Goal: Task Accomplishment & Management: Manage account settings

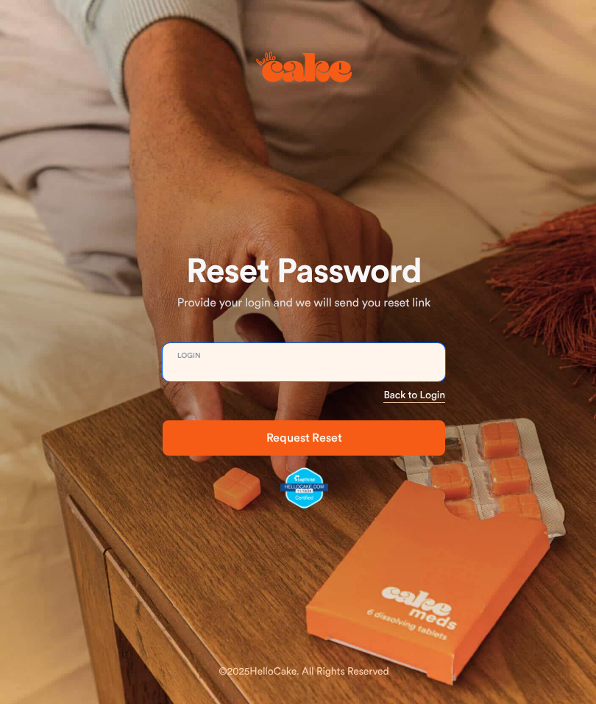
click at [399, 357] on input "email" at bounding box center [303, 362] width 282 height 38
type input "**********"
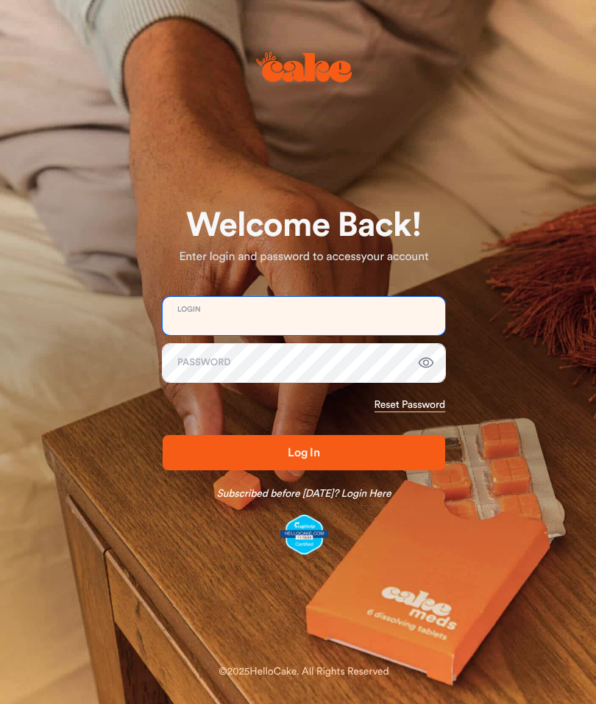
click at [354, 307] on input "email" at bounding box center [303, 316] width 282 height 38
type input "**********"
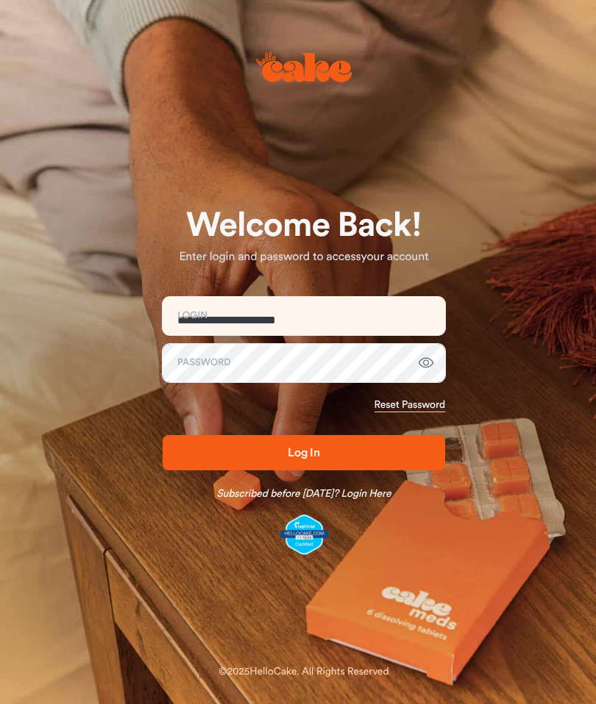
click at [304, 452] on button "Log In" at bounding box center [303, 452] width 282 height 35
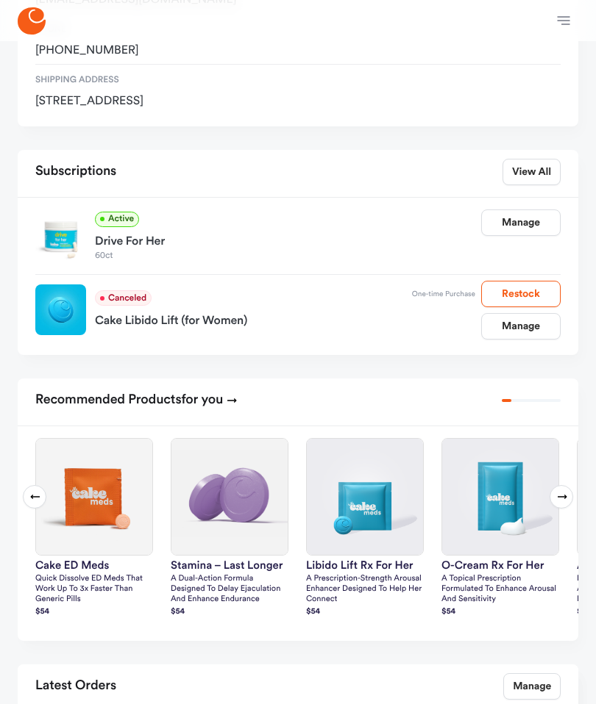
scroll to position [260, 0]
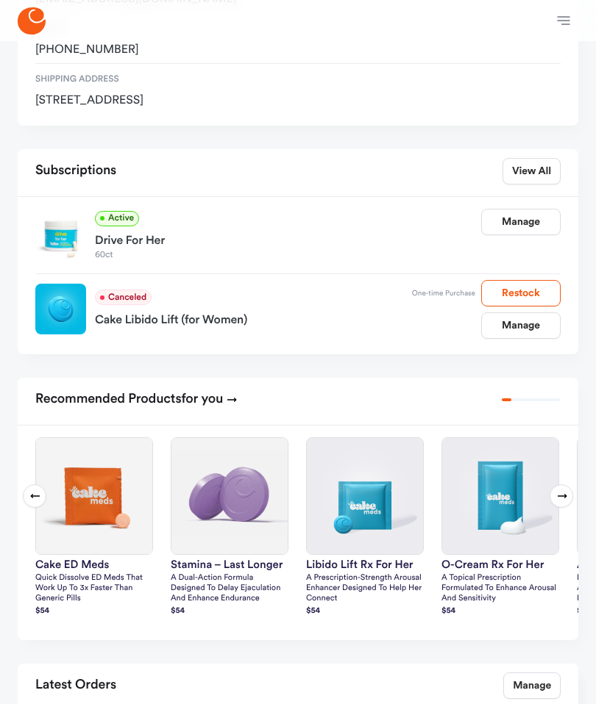
click at [526, 215] on link "Manage" at bounding box center [520, 222] width 79 height 26
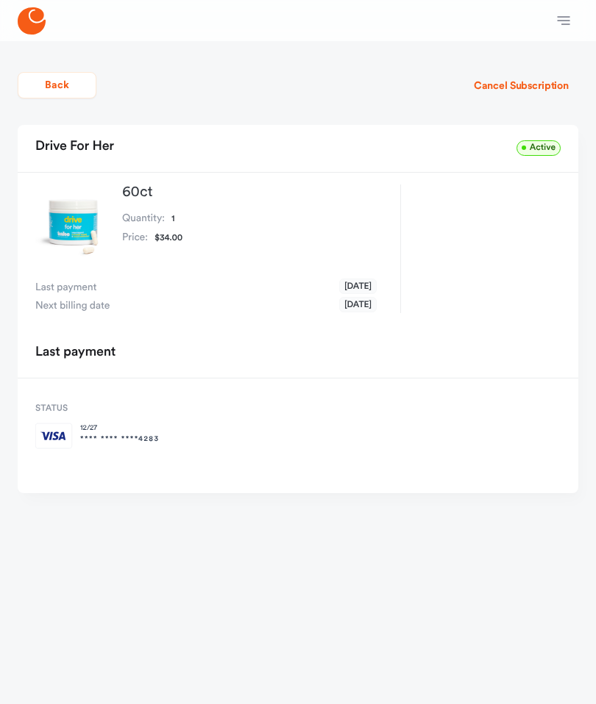
click at [66, 79] on button "Back" at bounding box center [57, 85] width 79 height 26
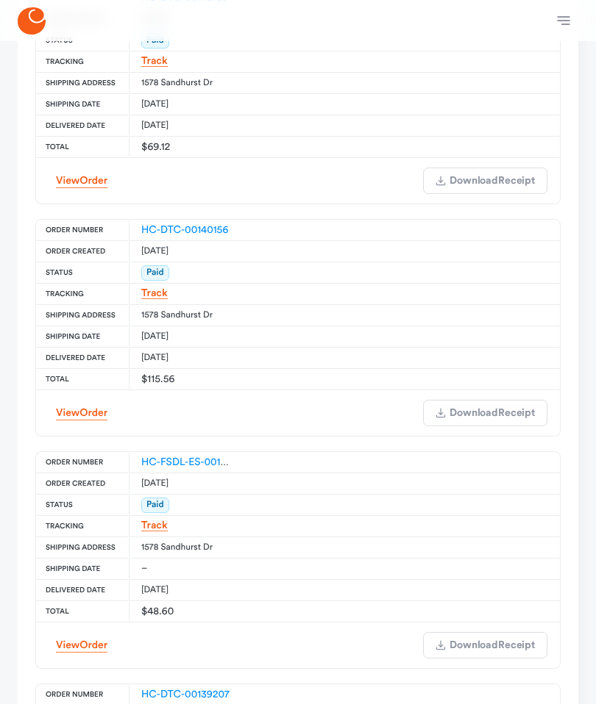
scroll to position [1237, 0]
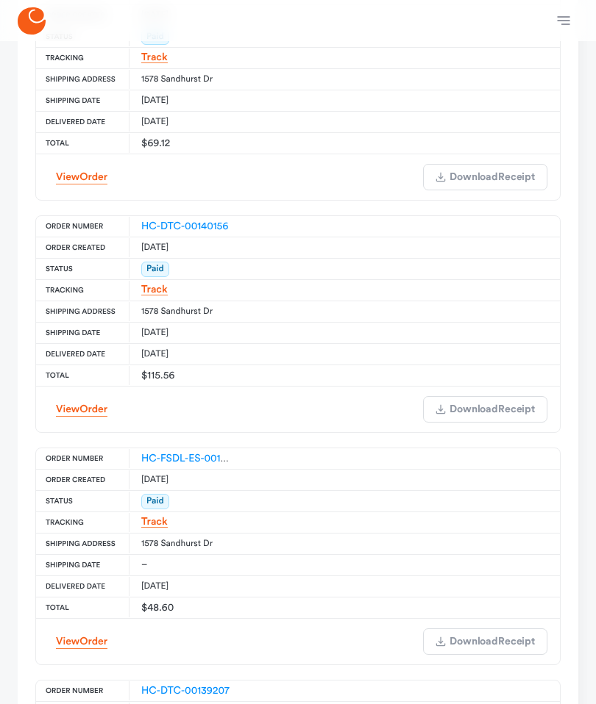
click at [93, 644] on span "Order" at bounding box center [93, 642] width 28 height 10
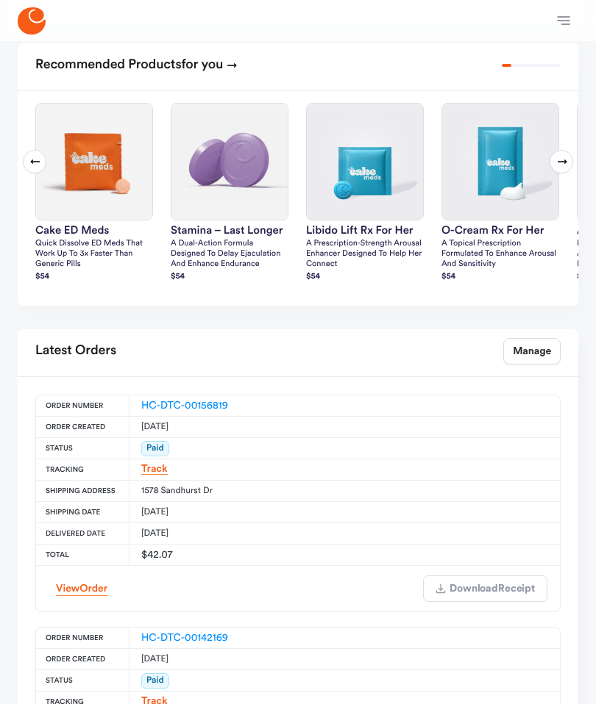
scroll to position [590, 0]
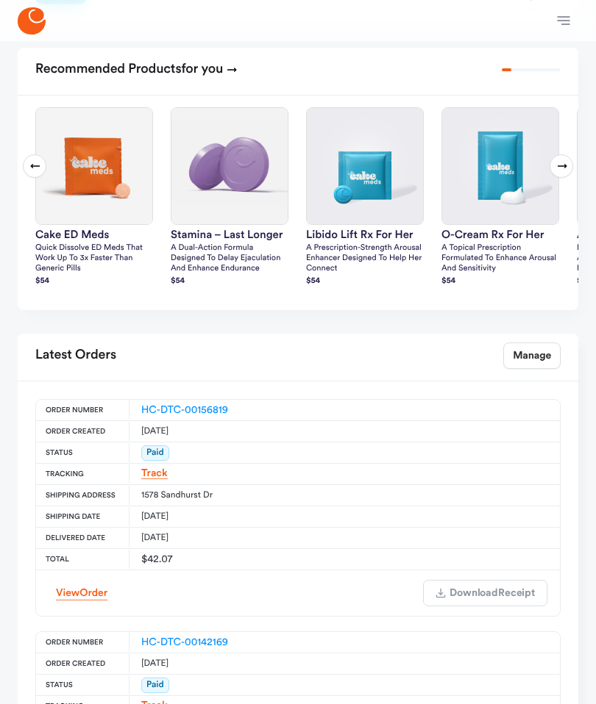
click at [564, 155] on button "Next slide" at bounding box center [561, 166] width 24 height 24
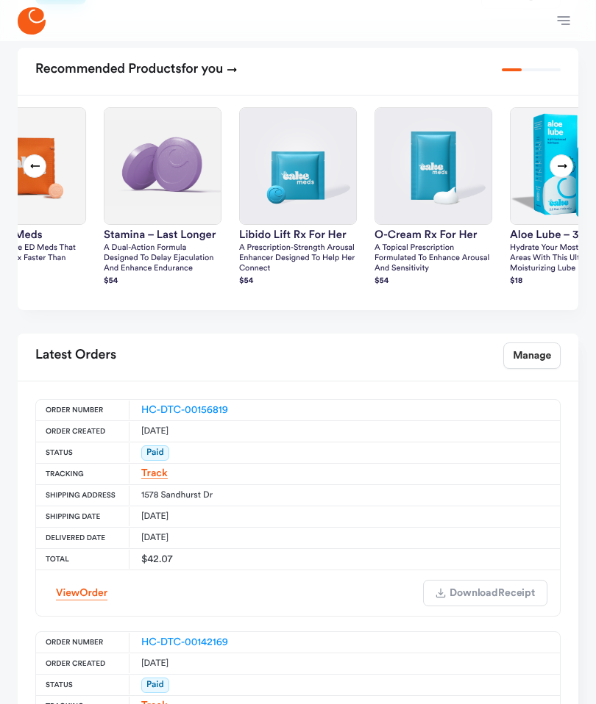
click at [563, 160] on icon at bounding box center [562, 166] width 12 height 12
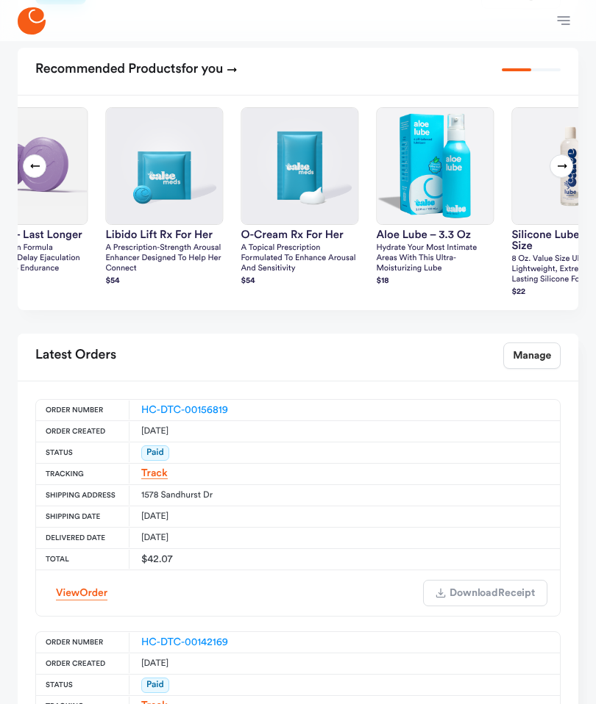
click at [568, 157] on button "Next slide" at bounding box center [561, 166] width 24 height 24
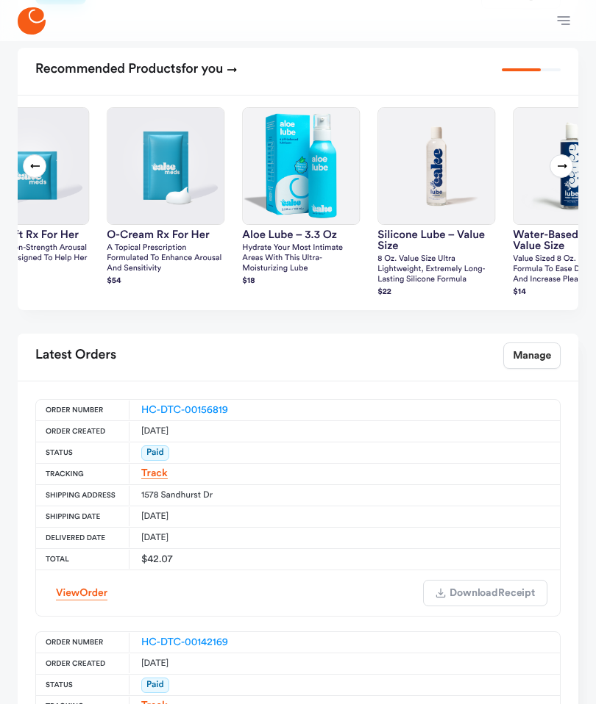
click at [565, 160] on icon at bounding box center [562, 166] width 12 height 12
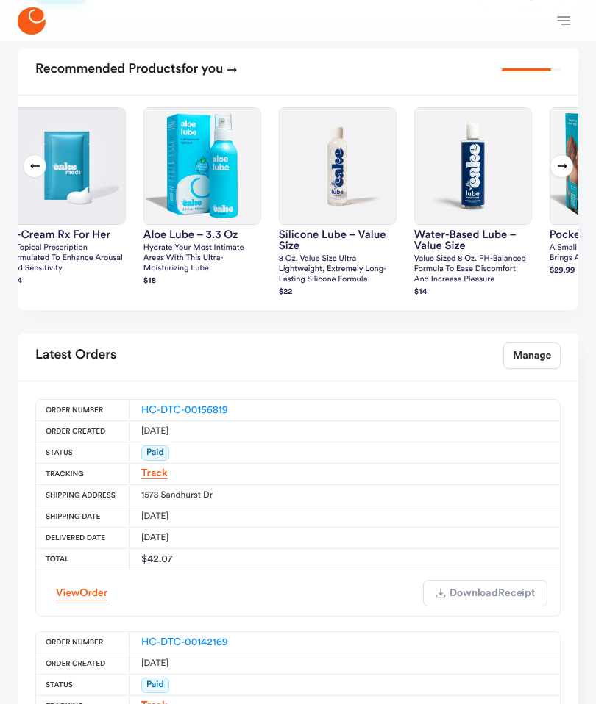
click at [565, 160] on icon at bounding box center [562, 166] width 12 height 12
click at [560, 162] on icon at bounding box center [562, 166] width 12 height 12
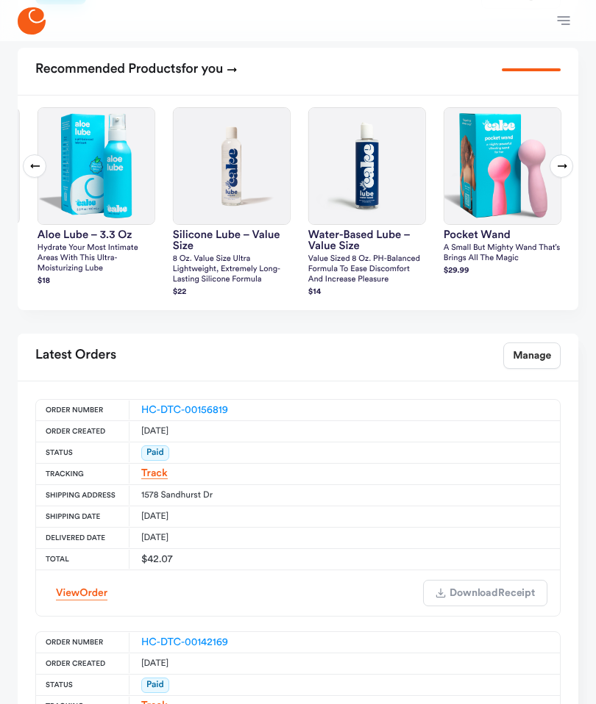
click at [568, 3] on nav "Welcome Subscriptions Messages Orders Account Support Logout" at bounding box center [298, 20] width 596 height 41
click at [567, 17] on icon "button" at bounding box center [563, 20] width 12 height 8
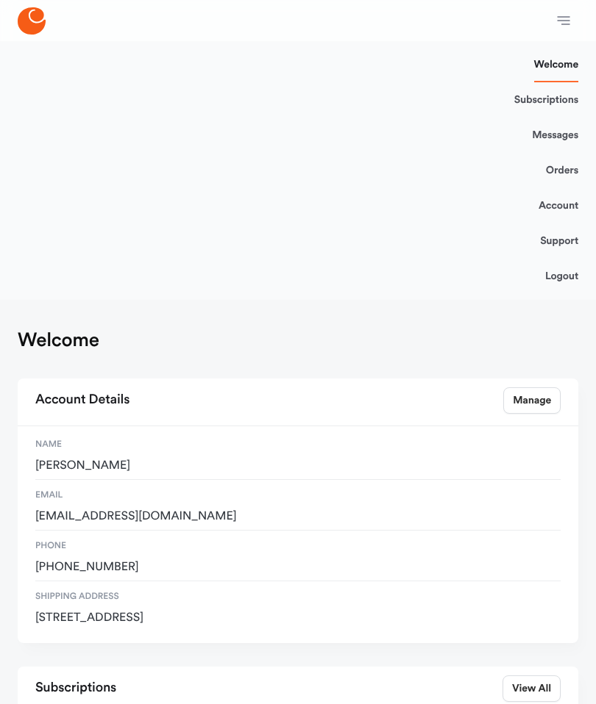
scroll to position [0, 0]
click at [565, 15] on icon "button" at bounding box center [563, 21] width 18 height 18
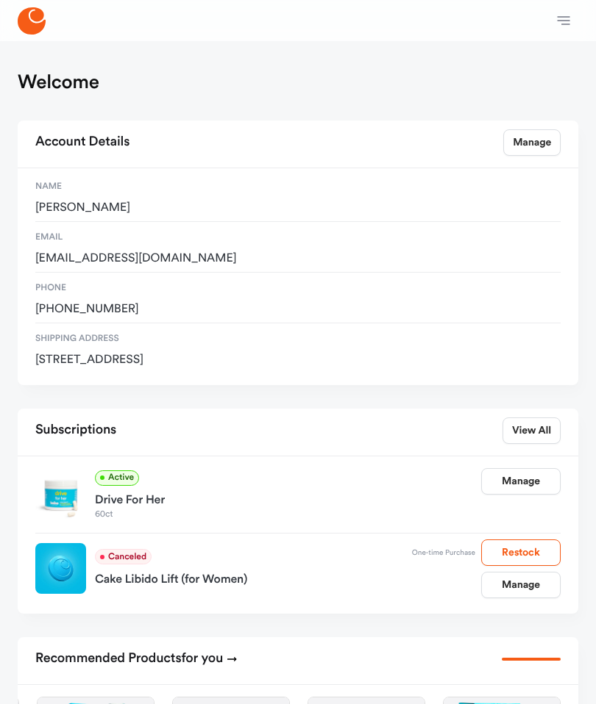
click at [40, 15] on icon at bounding box center [32, 20] width 28 height 27
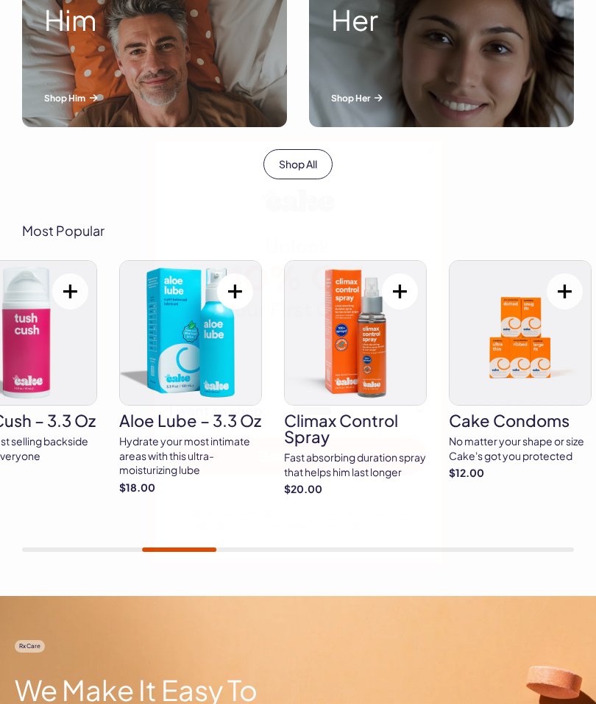
scroll to position [576, 0]
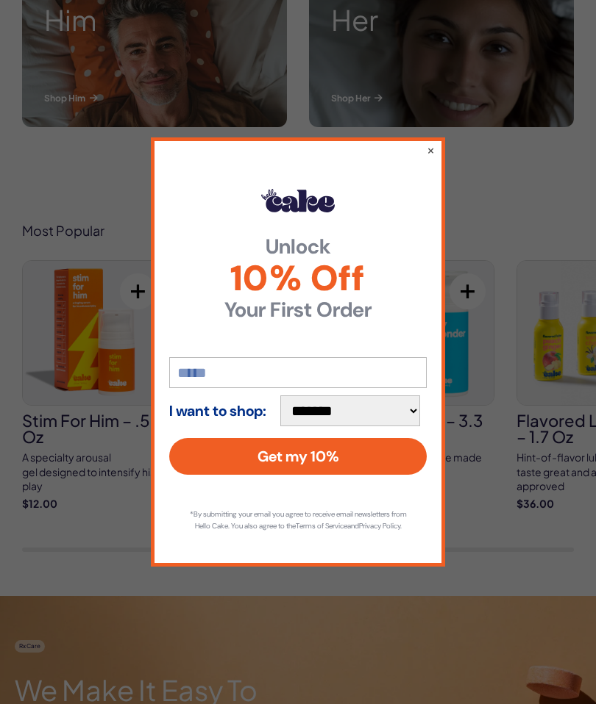
click at [432, 157] on button "×" at bounding box center [430, 150] width 8 height 15
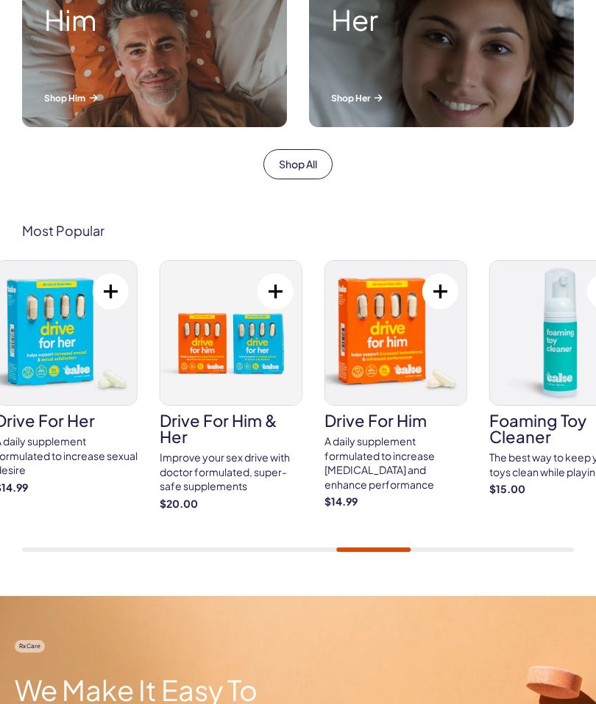
click at [398, 335] on img at bounding box center [395, 333] width 141 height 144
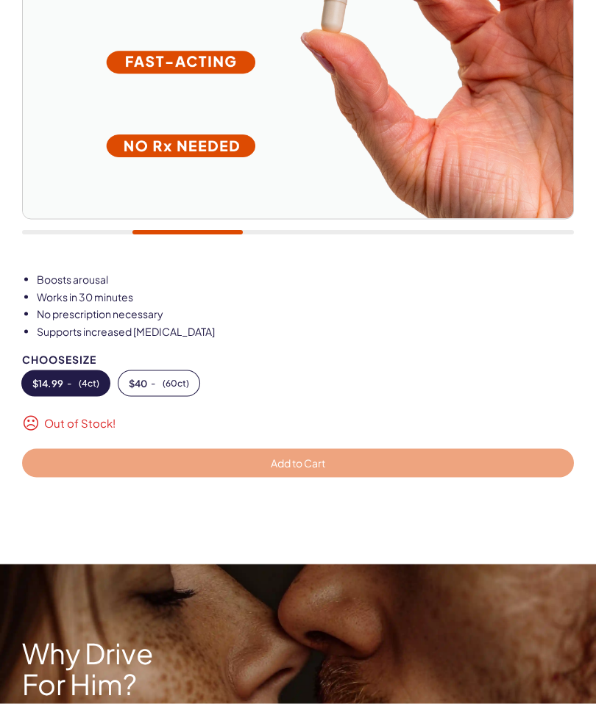
scroll to position [587, 0]
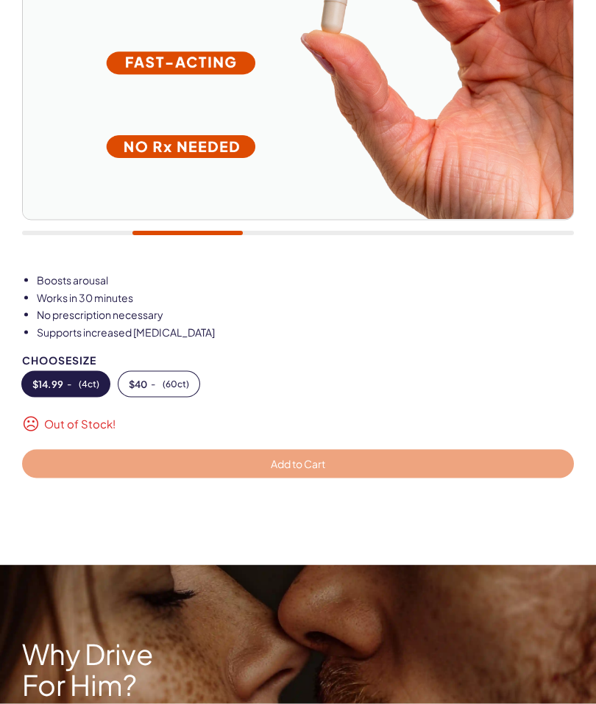
click at [169, 382] on span "( 60ct )" at bounding box center [175, 384] width 26 height 10
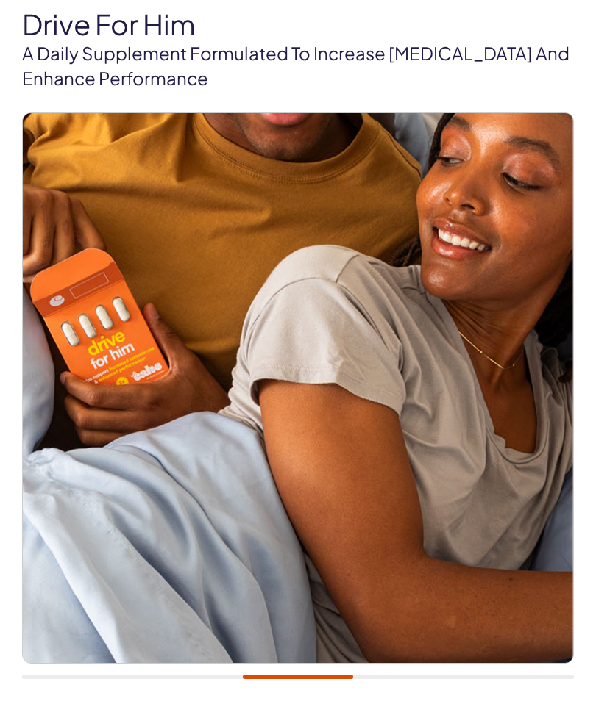
scroll to position [143, 0]
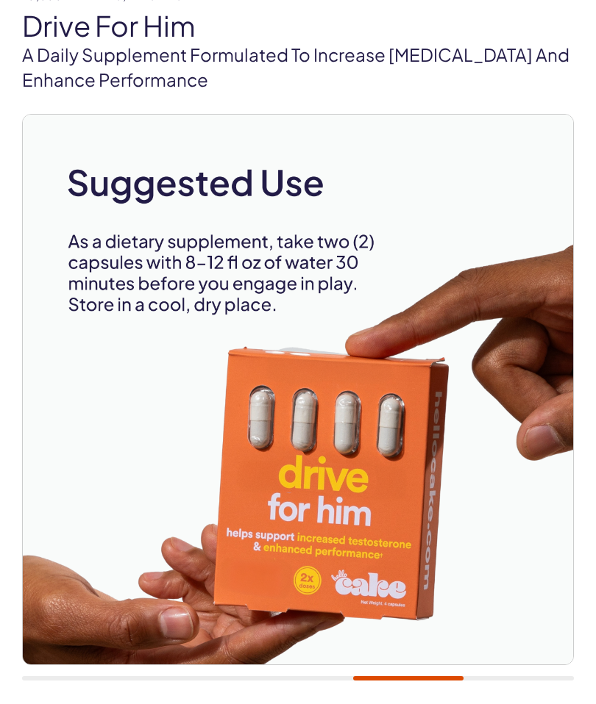
click at [496, 455] on img at bounding box center [298, 390] width 550 height 550
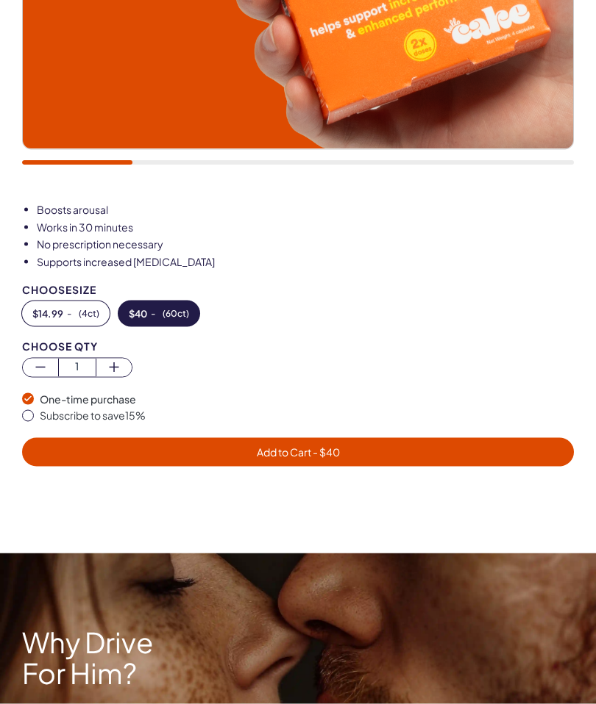
scroll to position [660, 0]
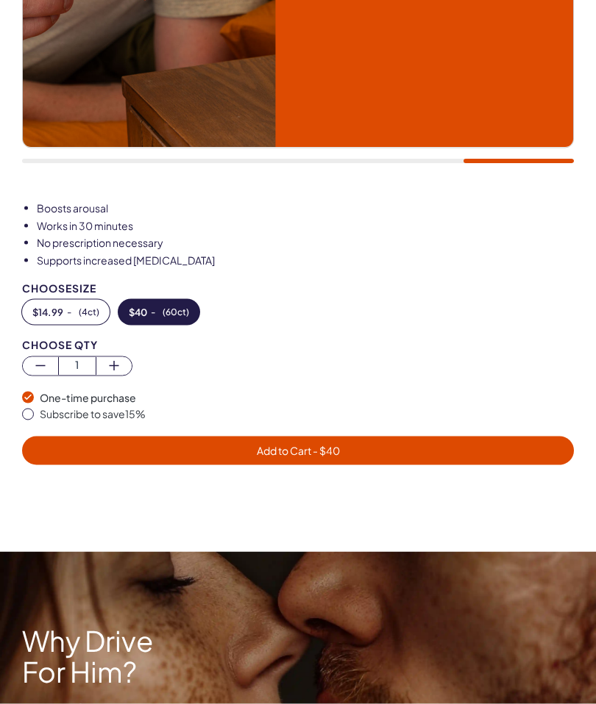
click at [34, 414] on button "Subscribe to save 15 %" at bounding box center [297, 414] width 551 height 15
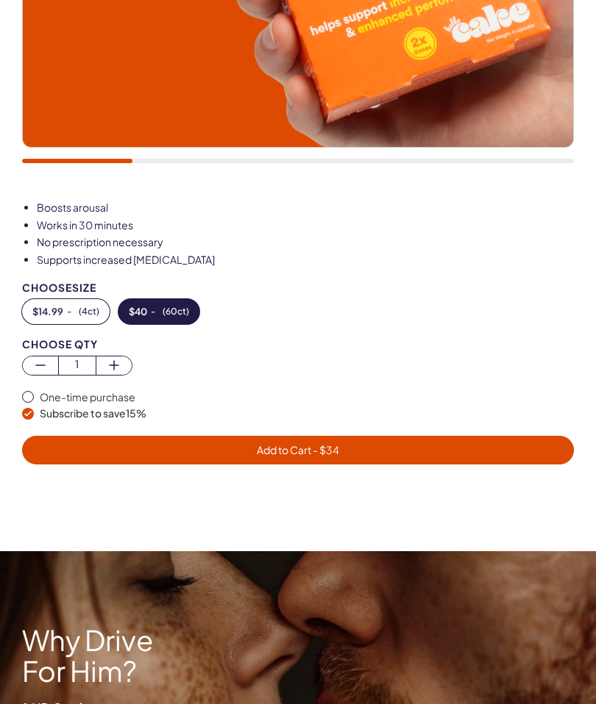
click at [329, 444] on span "- $ 34" at bounding box center [325, 449] width 28 height 13
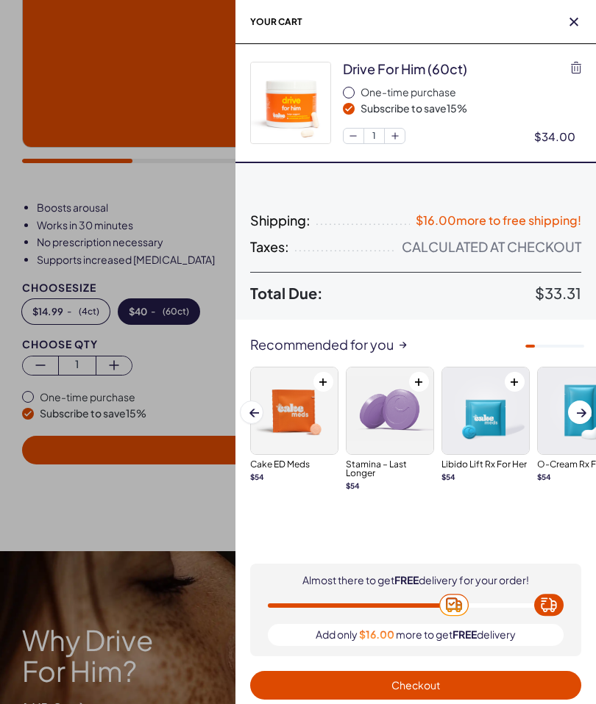
scroll to position [0, 0]
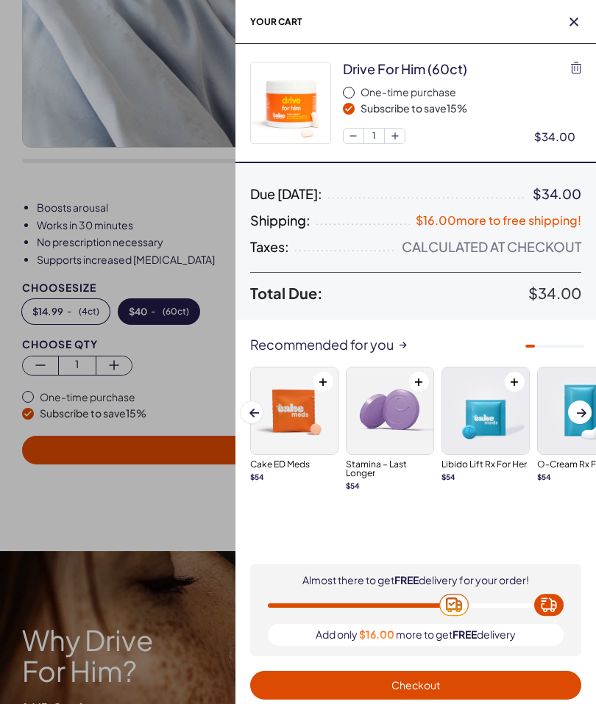
click at [558, 682] on span "Checkout" at bounding box center [415, 685] width 313 height 17
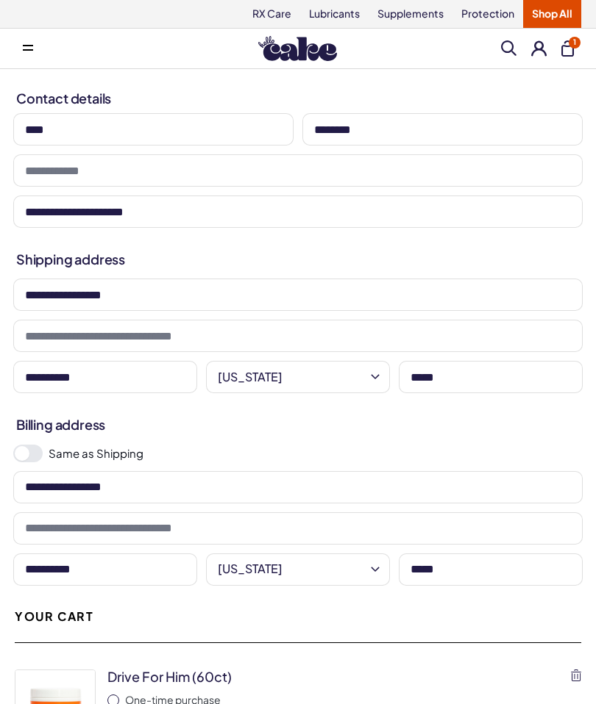
select select "**"
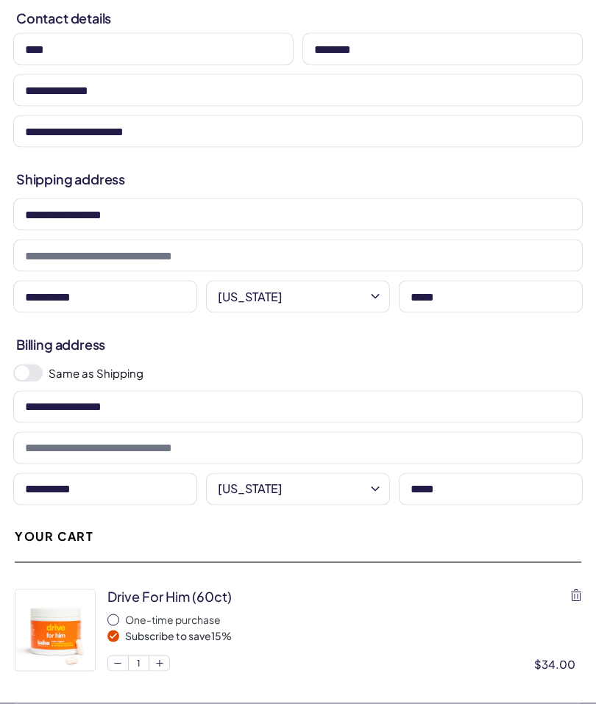
scroll to position [88, 0]
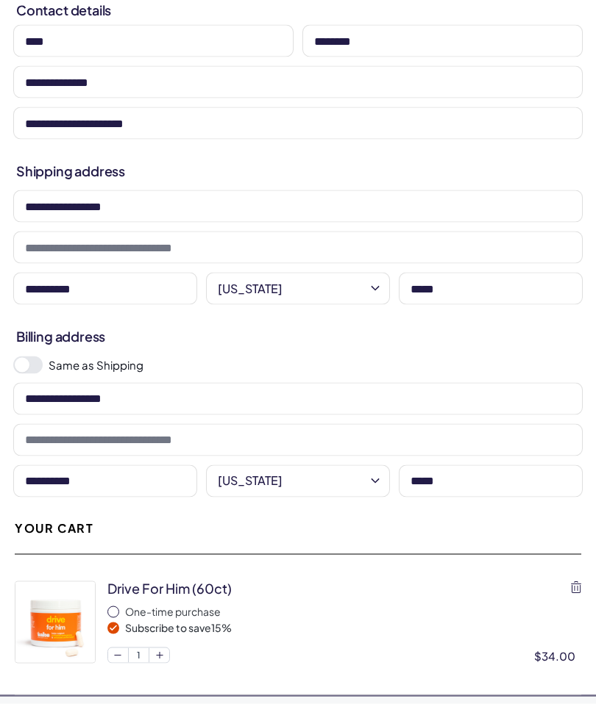
click at [35, 362] on span at bounding box center [27, 366] width 29 height 18
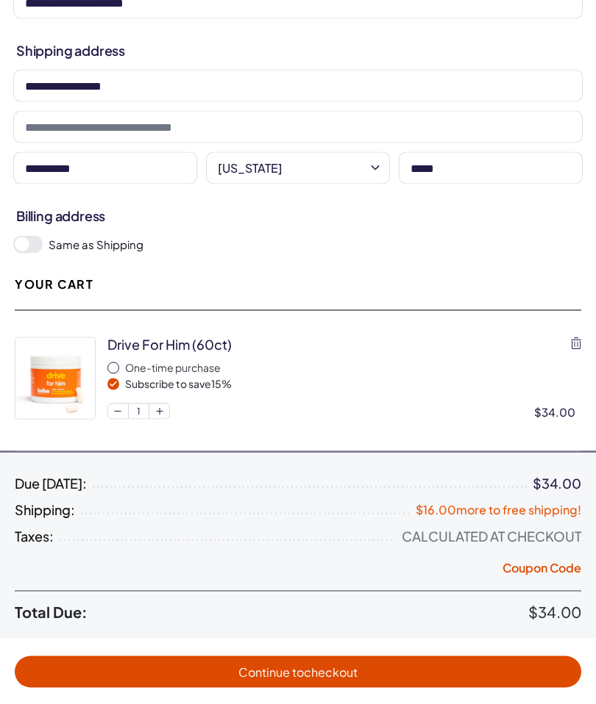
scroll to position [0, 0]
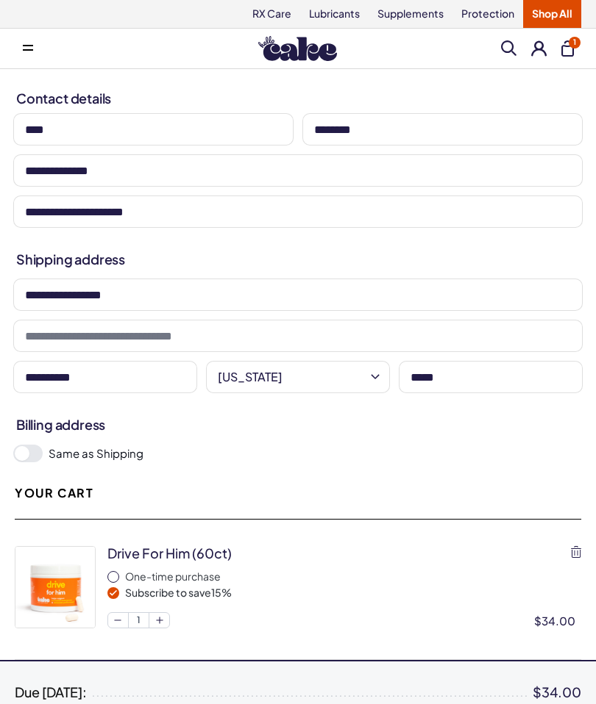
click at [430, 16] on link "Supplements" at bounding box center [410, 14] width 84 height 28
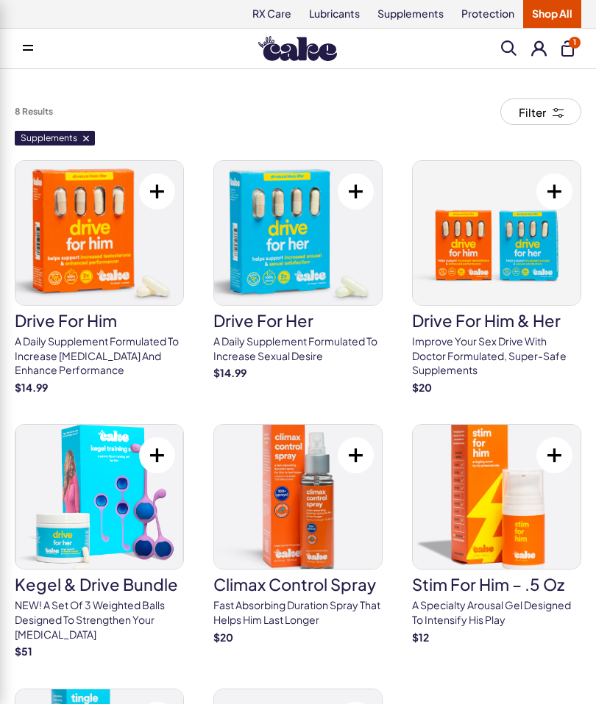
click at [161, 190] on button at bounding box center [157, 192] width 36 height 36
click at [546, 37] on div "Menu Him Her Everything Rx Care Rx For Him Cake ED Meds - To Go The Daily Chew …" at bounding box center [298, 48] width 596 height 29
click at [537, 44] on button at bounding box center [538, 47] width 15 height 15
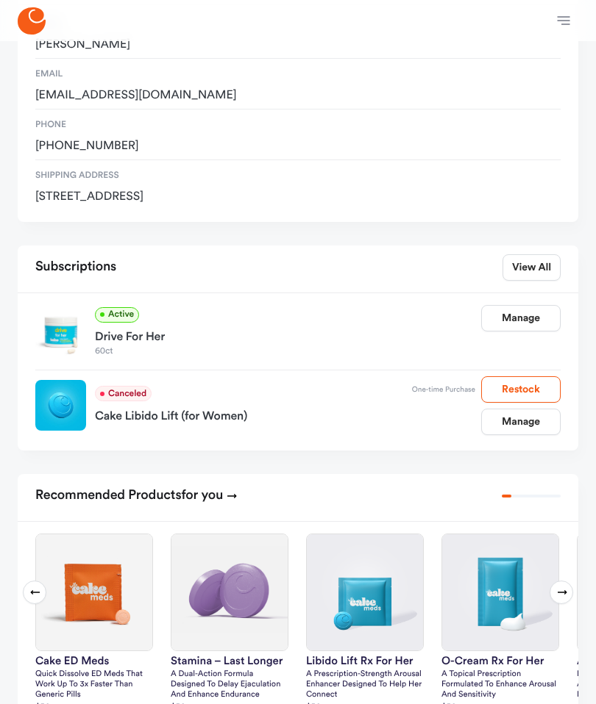
scroll to position [165, 0]
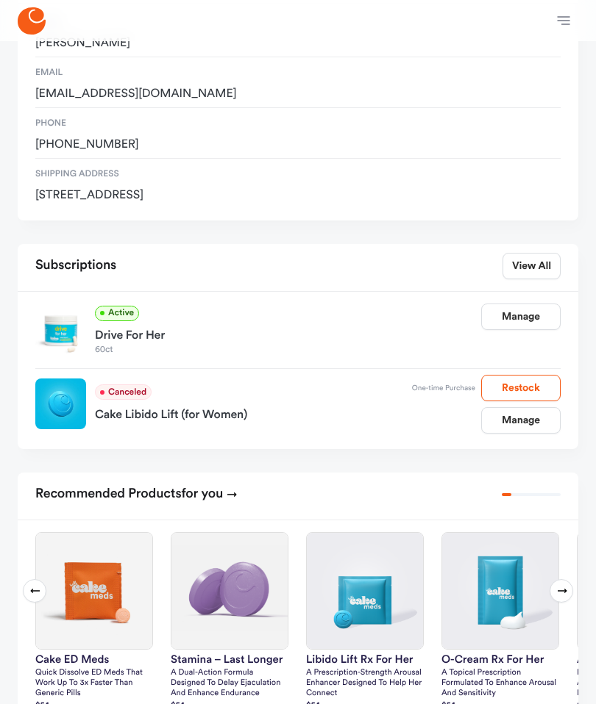
click at [540, 311] on link "Manage" at bounding box center [520, 317] width 79 height 26
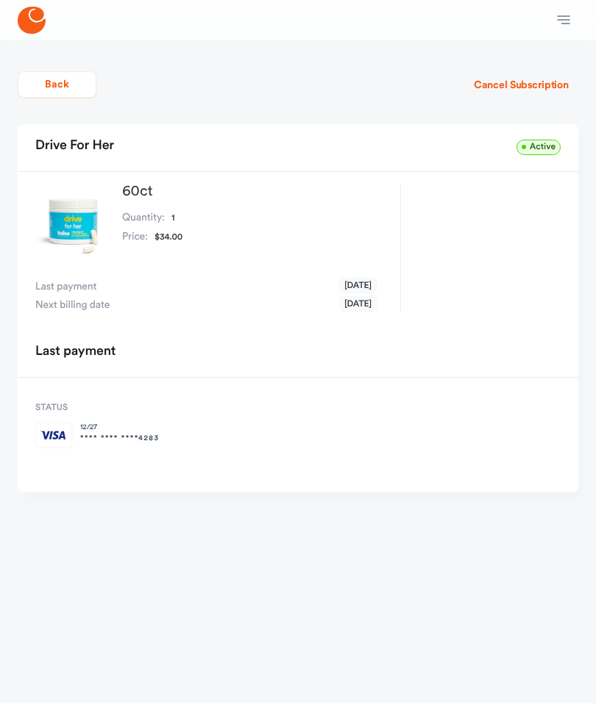
click at [573, 82] on button "Cancel Subscription" at bounding box center [521, 86] width 114 height 26
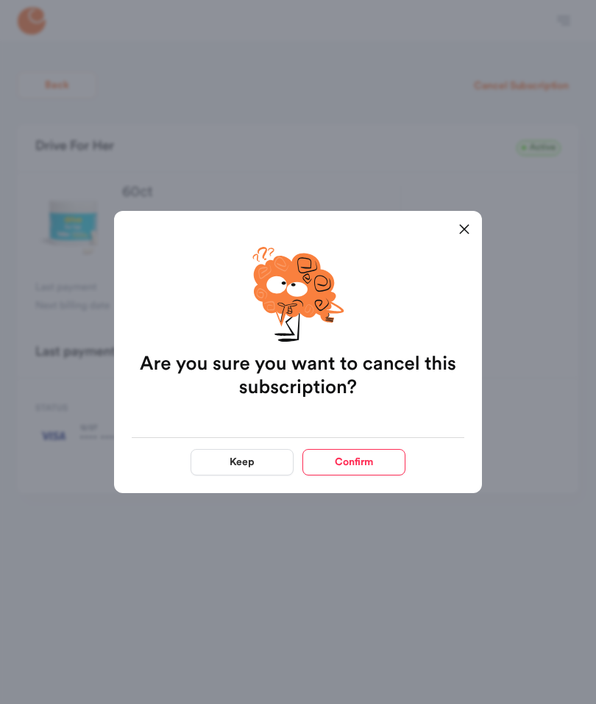
click at [393, 457] on button "Confirm" at bounding box center [353, 462] width 103 height 26
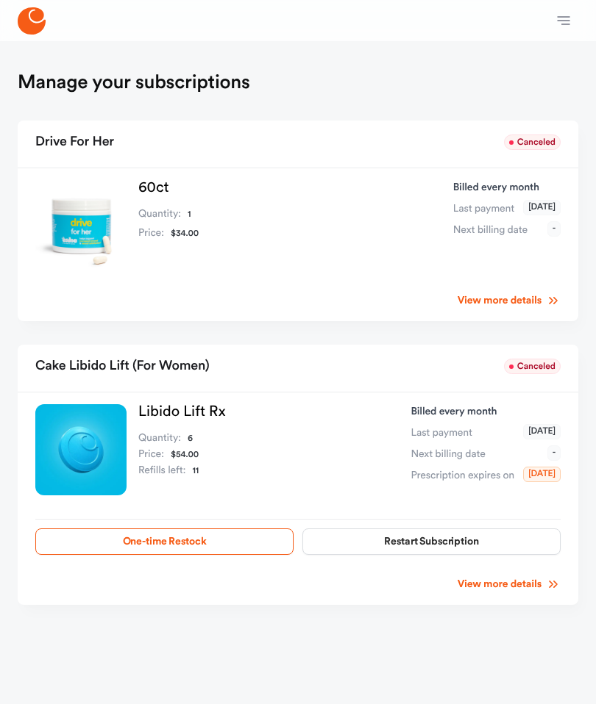
click at [568, 17] on icon "button" at bounding box center [563, 20] width 12 height 8
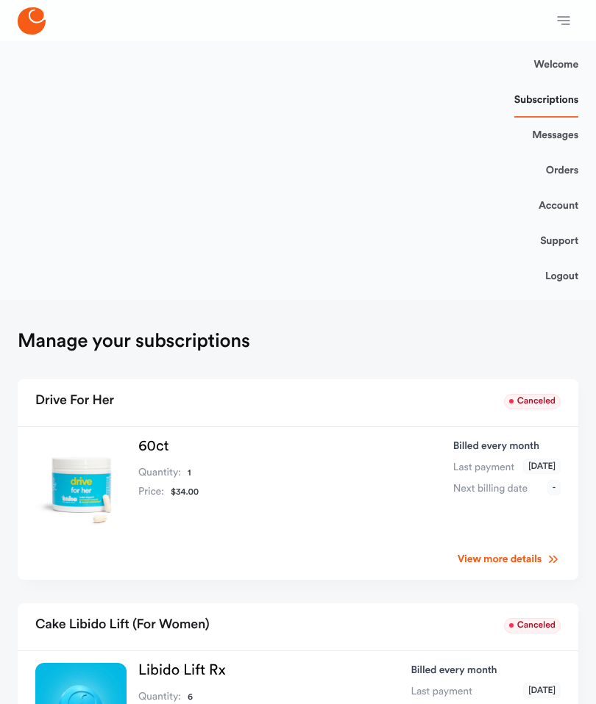
click at [99, 491] on img at bounding box center [80, 484] width 91 height 91
click at [101, 473] on img at bounding box center [80, 484] width 91 height 91
click at [44, 21] on icon at bounding box center [32, 20] width 28 height 27
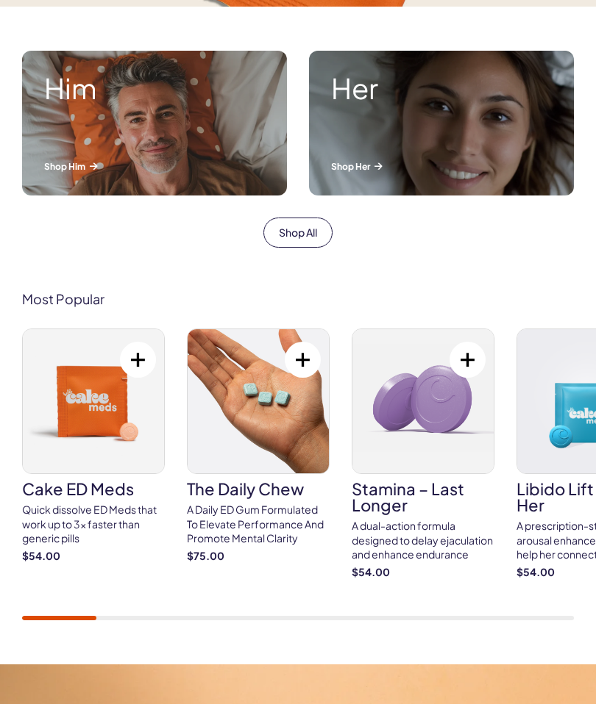
scroll to position [508, 0]
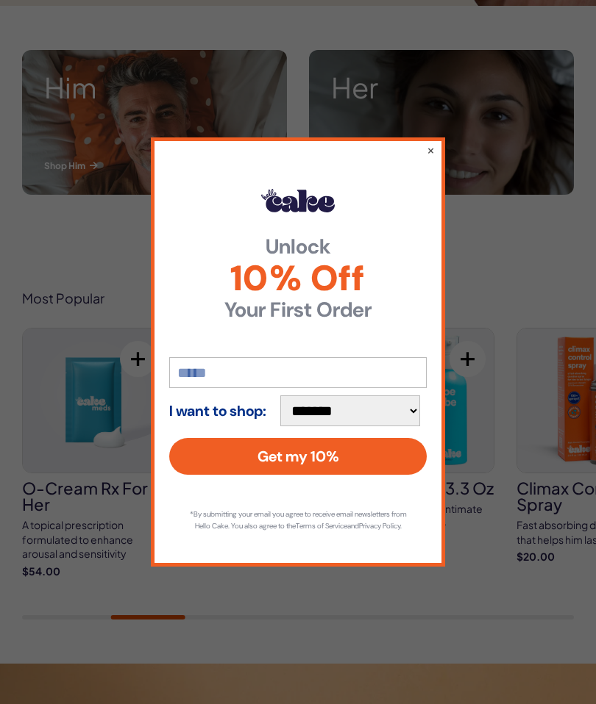
click at [440, 160] on div "**********" at bounding box center [298, 351] width 294 height 429
click at [433, 160] on div "**********" at bounding box center [298, 351] width 294 height 429
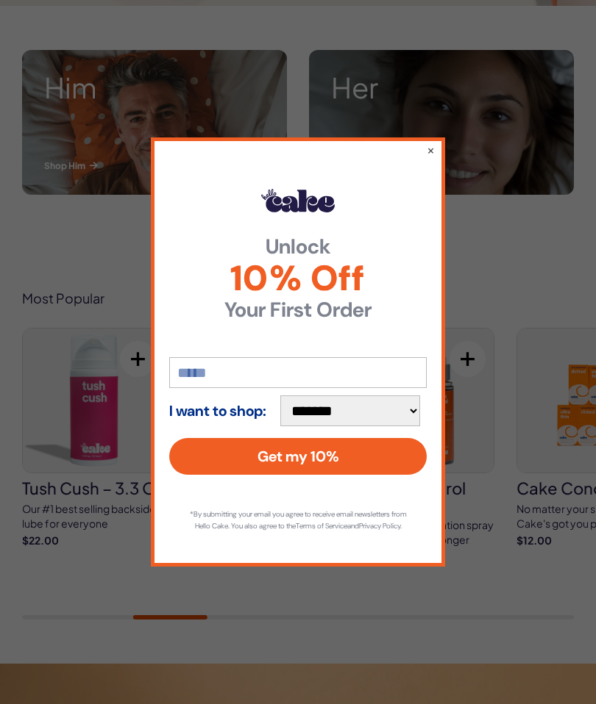
click at [437, 162] on div "**********" at bounding box center [298, 351] width 294 height 429
click at [438, 160] on div "**********" at bounding box center [298, 351] width 294 height 429
click at [434, 157] on button "×" at bounding box center [430, 150] width 8 height 15
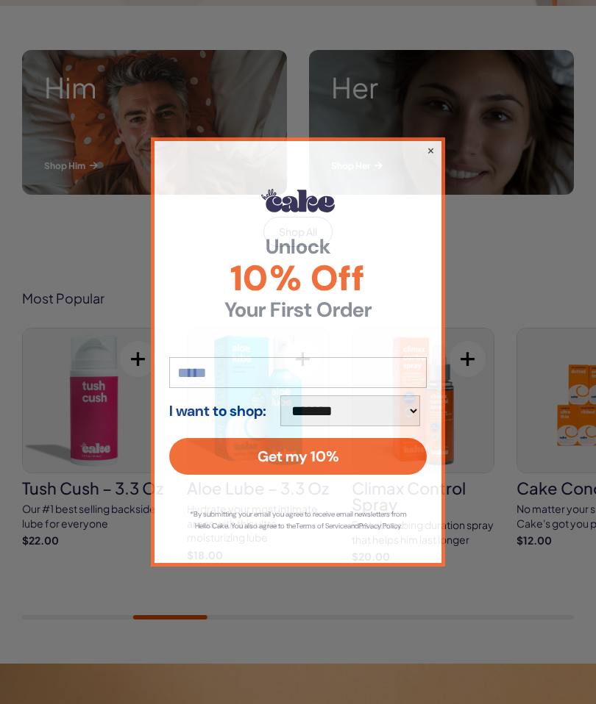
click at [434, 157] on button "×" at bounding box center [430, 150] width 8 height 15
